Goal: Check status: Check status

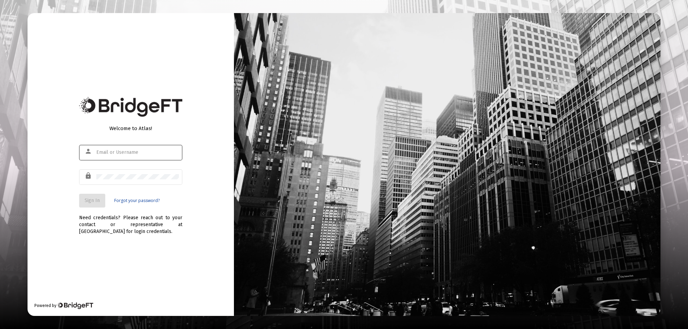
click at [129, 148] on div at bounding box center [137, 152] width 83 height 17
type input "[PERSON_NAME][EMAIL_ADDRESS][PERSON_NAME][DOMAIN_NAME]"
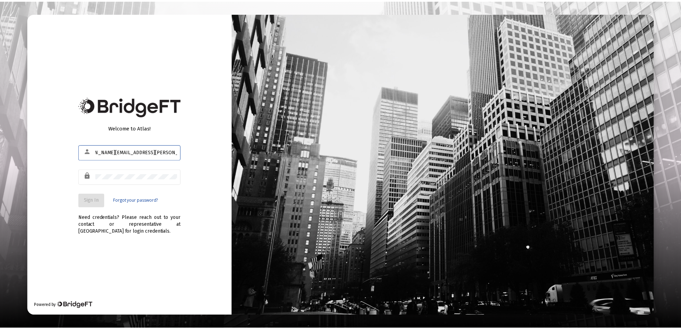
scroll to position [0, 0]
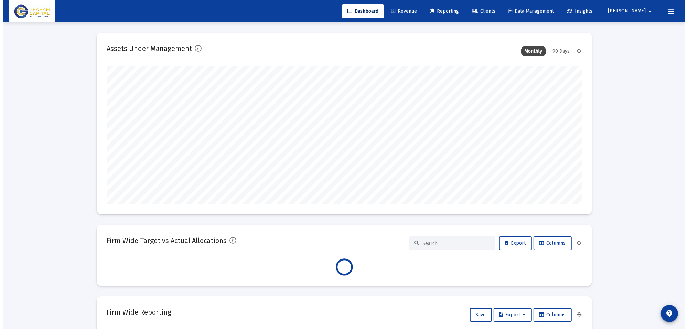
scroll to position [138, 255]
click at [458, 14] on link "Reporting" at bounding box center [440, 11] width 40 height 14
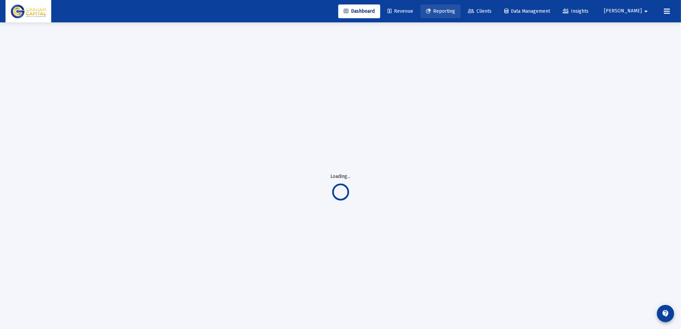
click at [460, 15] on link "Reporting" at bounding box center [440, 11] width 40 height 14
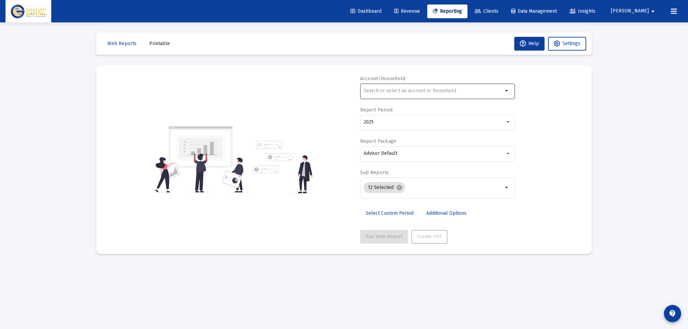
click at [456, 94] on div at bounding box center [432, 90] width 139 height 17
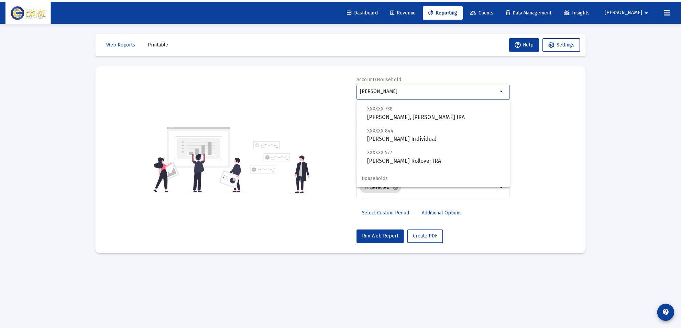
scroll to position [88, 0]
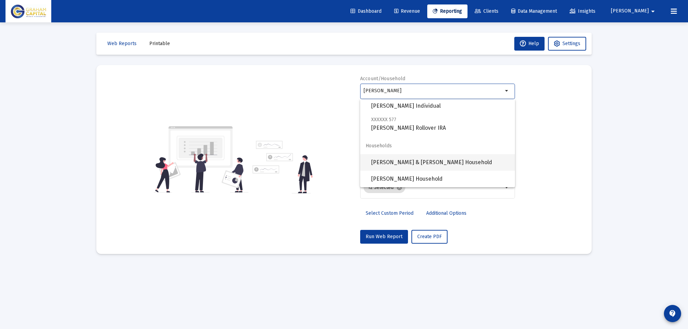
click at [438, 162] on span "[PERSON_NAME] & [PERSON_NAME] Household" at bounding box center [440, 162] width 138 height 17
type input "[PERSON_NAME] & [PERSON_NAME] Household"
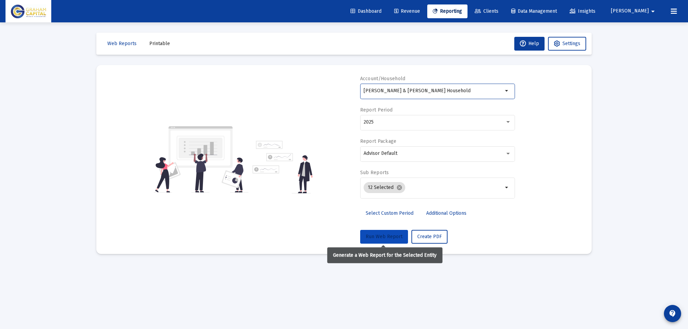
click at [382, 239] on button "Run Web Report" at bounding box center [384, 237] width 48 height 14
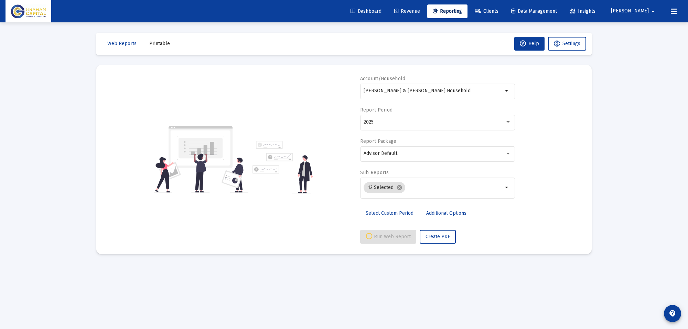
select select "View all"
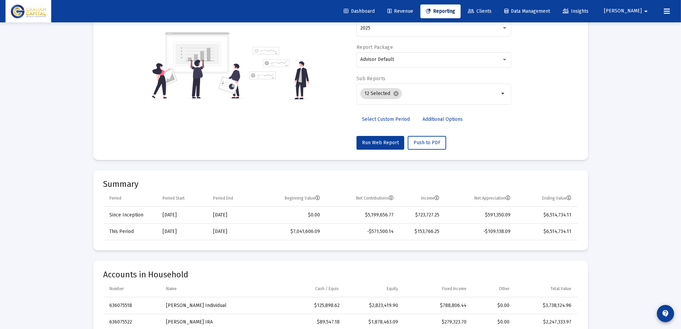
scroll to position [0, 0]
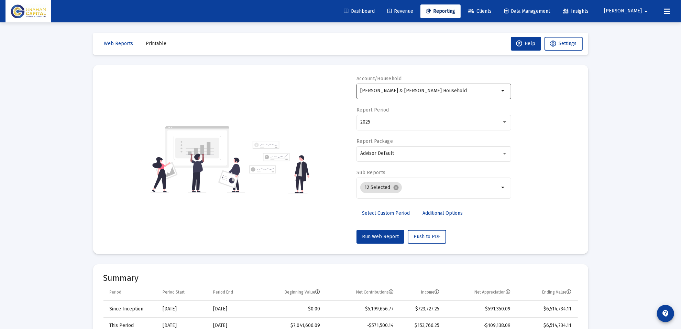
click at [394, 88] on div "[PERSON_NAME] & [PERSON_NAME] Household" at bounding box center [429, 90] width 139 height 17
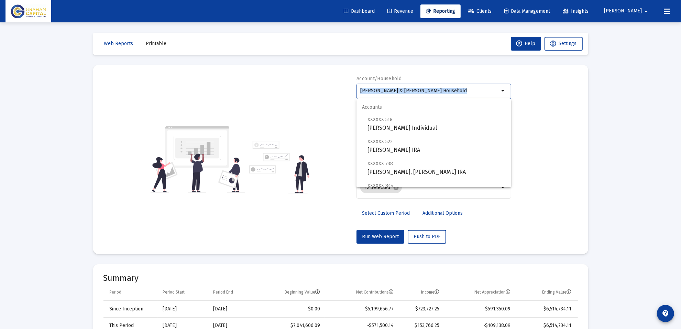
click at [394, 88] on div "[PERSON_NAME] & [PERSON_NAME] Household" at bounding box center [429, 90] width 139 height 17
drag, startPoint x: 445, startPoint y: 92, endPoint x: 217, endPoint y: 30, distance: 236.3
click at [251, 74] on mat-card "Account/Household [PERSON_NAME] & [PERSON_NAME] Household arrow_drop_down Repor…" at bounding box center [340, 159] width 495 height 189
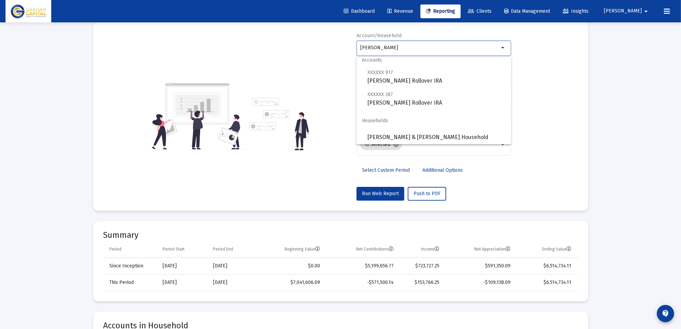
scroll to position [6, 0]
click at [419, 134] on span "[PERSON_NAME] & [PERSON_NAME] Household" at bounding box center [437, 136] width 138 height 17
type input "[PERSON_NAME] & [PERSON_NAME] Household"
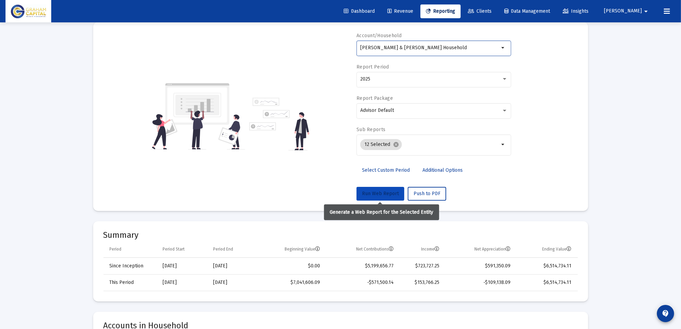
click at [383, 193] on span "Run Web Report" at bounding box center [380, 193] width 37 height 6
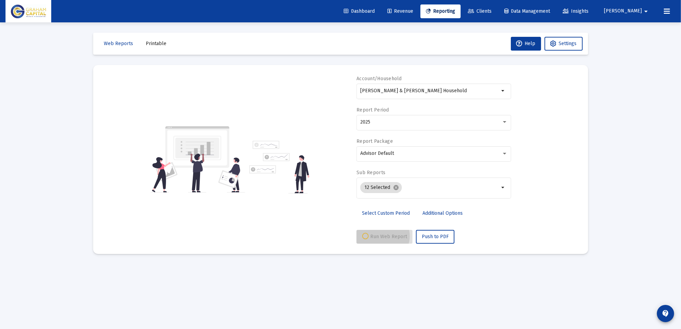
scroll to position [0, 0]
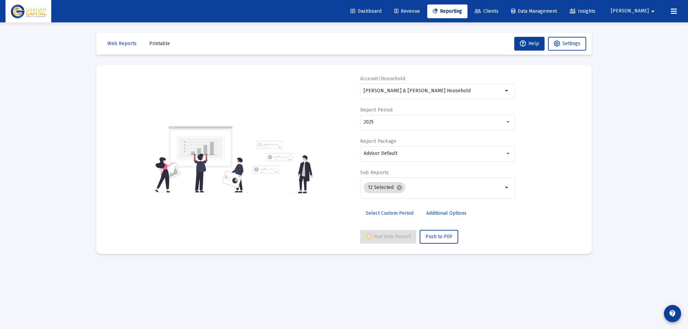
select select "View all"
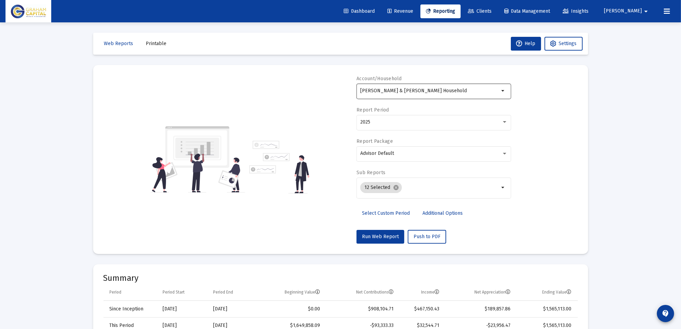
click at [384, 87] on div "[PERSON_NAME] & [PERSON_NAME] Household" at bounding box center [429, 90] width 139 height 17
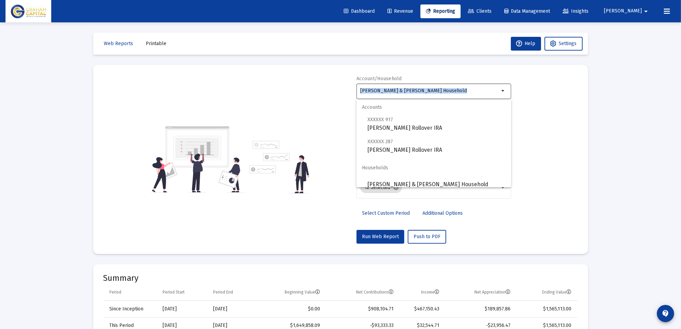
click at [384, 87] on div "[PERSON_NAME] & [PERSON_NAME] Household" at bounding box center [429, 90] width 139 height 17
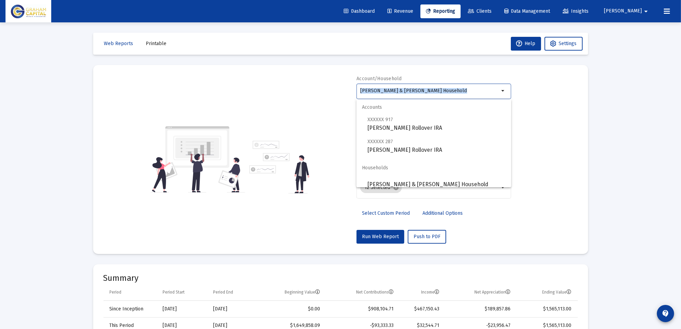
click at [384, 87] on div "[PERSON_NAME] & [PERSON_NAME] Household" at bounding box center [429, 90] width 139 height 17
click at [385, 87] on div "[PERSON_NAME] & [PERSON_NAME] Household" at bounding box center [429, 90] width 139 height 17
drag, startPoint x: 429, startPoint y: 89, endPoint x: 273, endPoint y: 86, distance: 156.1
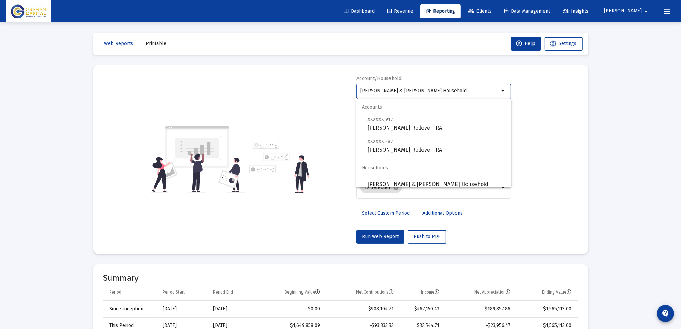
click at [273, 86] on div "Account/Household [PERSON_NAME] & [PERSON_NAME] Household arrow_drop_down Repor…" at bounding box center [340, 159] width 474 height 168
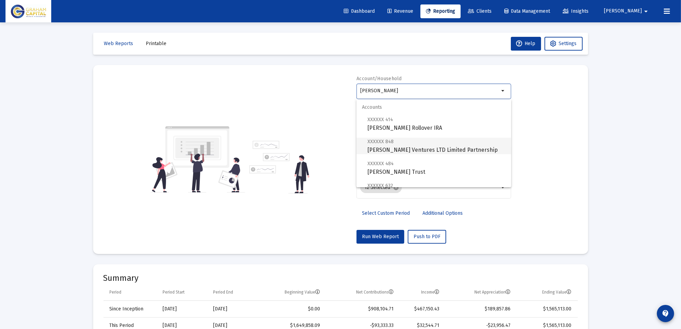
scroll to position [154, 0]
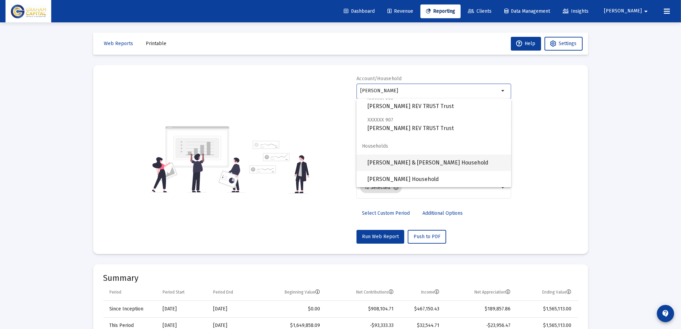
click at [402, 162] on span "[PERSON_NAME] & [PERSON_NAME] Household" at bounding box center [437, 162] width 138 height 17
type input "[PERSON_NAME] & [PERSON_NAME] Household"
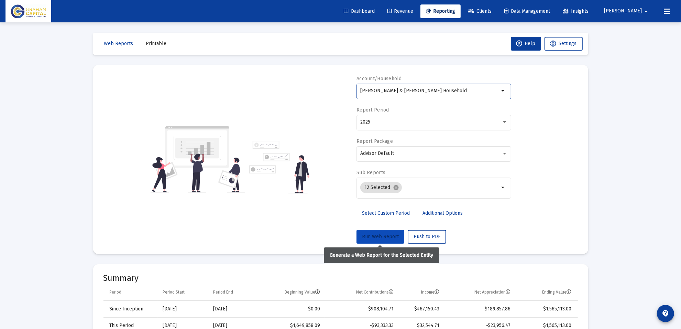
click at [378, 239] on span "Run Web Report" at bounding box center [380, 236] width 37 height 6
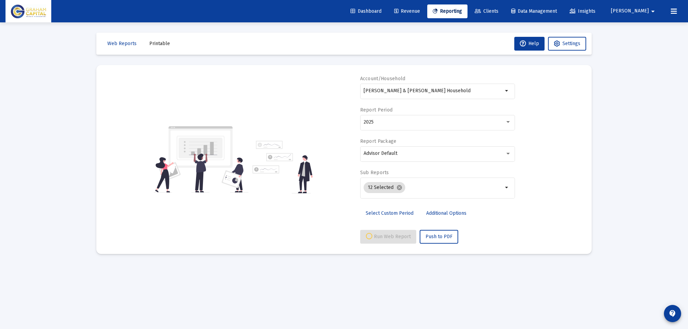
select select "View all"
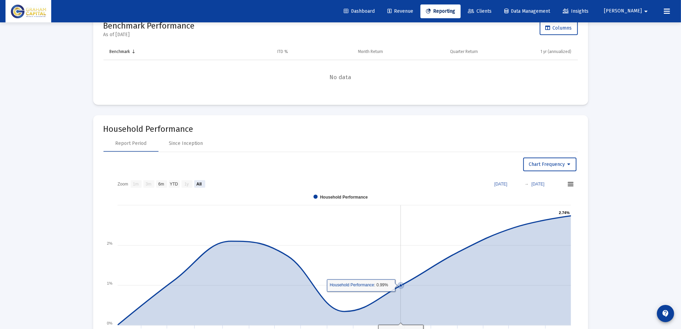
scroll to position [945, 0]
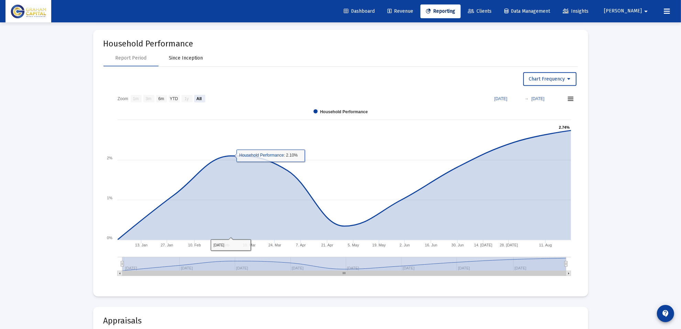
click at [200, 59] on div "Since Inception" at bounding box center [186, 58] width 34 height 7
select select "View all"
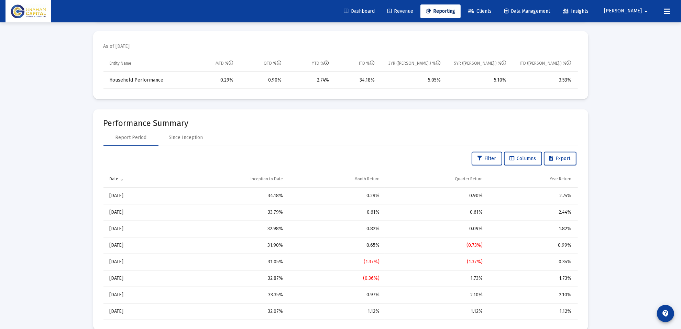
scroll to position [516, 0]
